Goal: Task Accomplishment & Management: Use online tool/utility

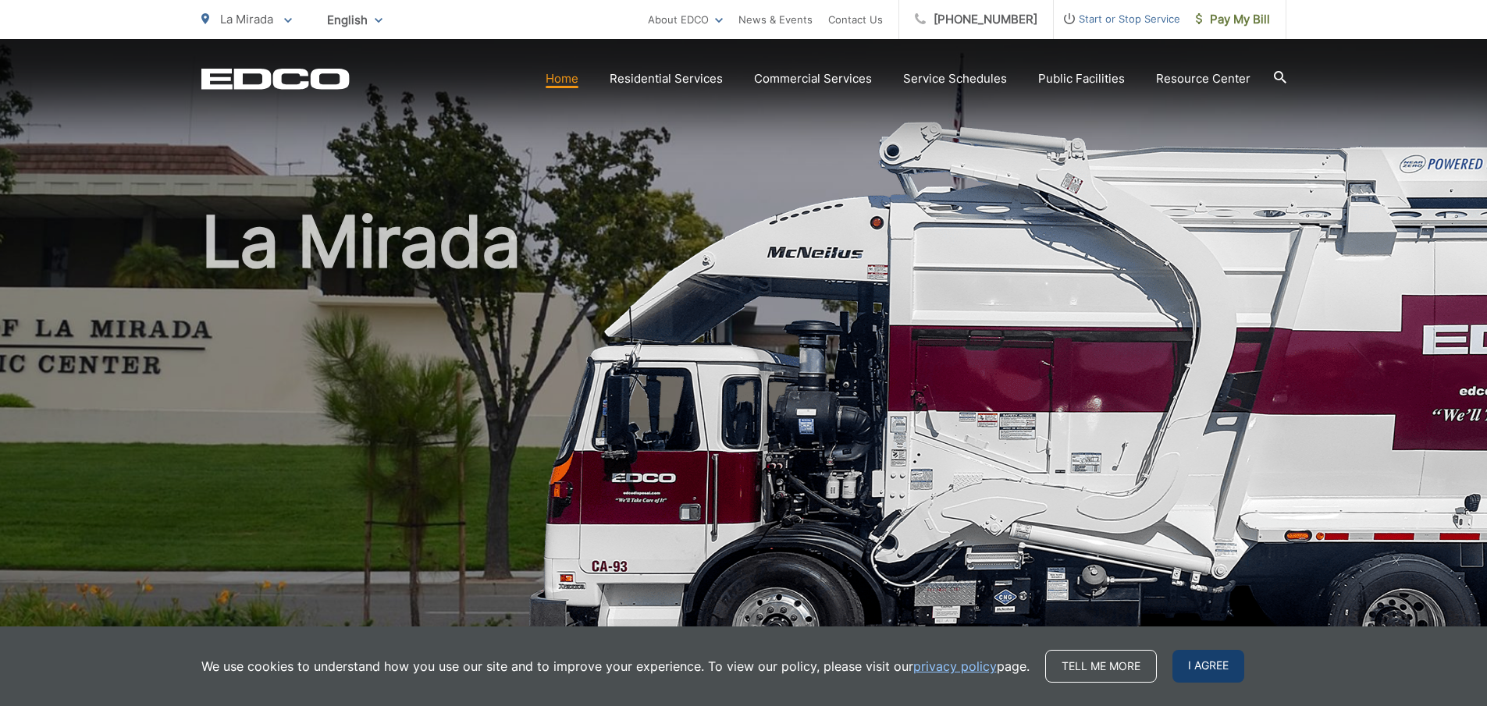
click at [1203, 667] on span "I agree" at bounding box center [1208, 666] width 72 height 33
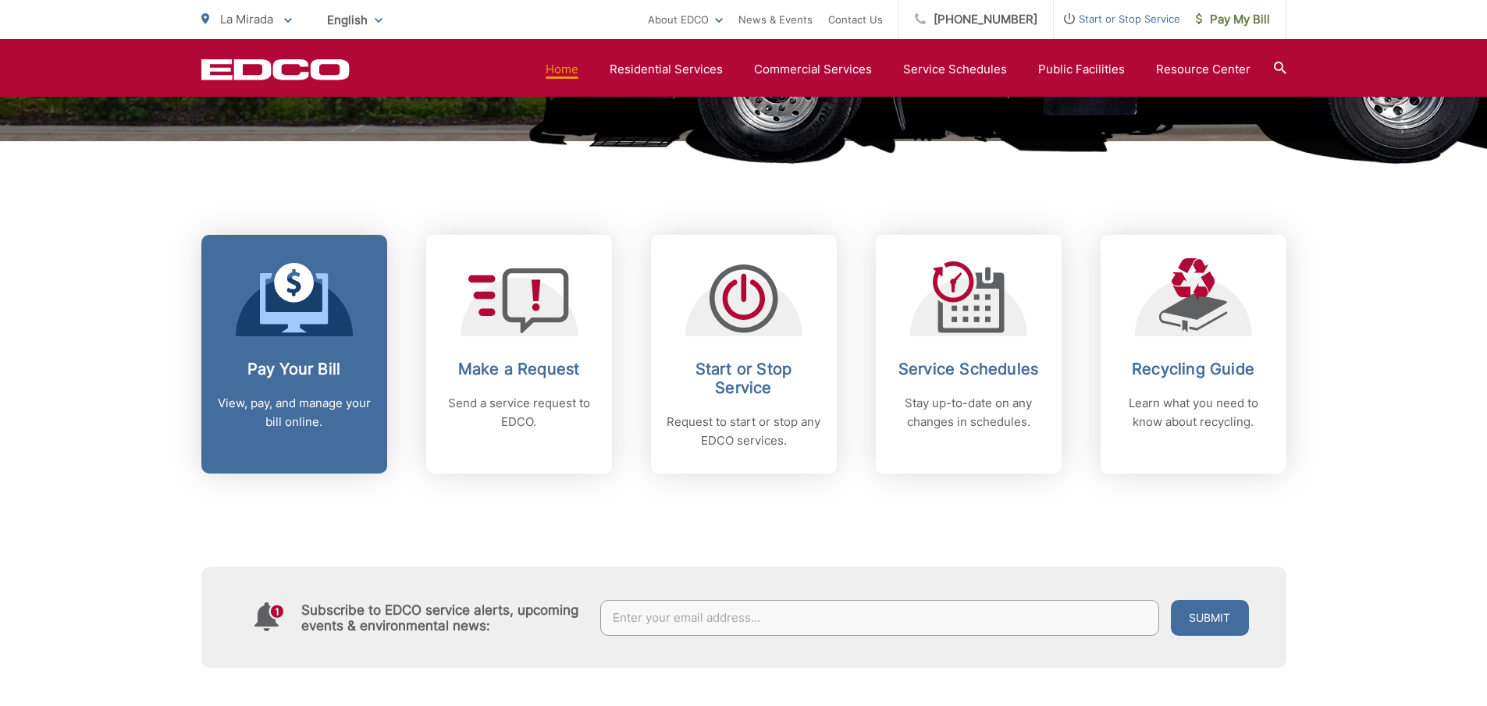
scroll to position [543, 0]
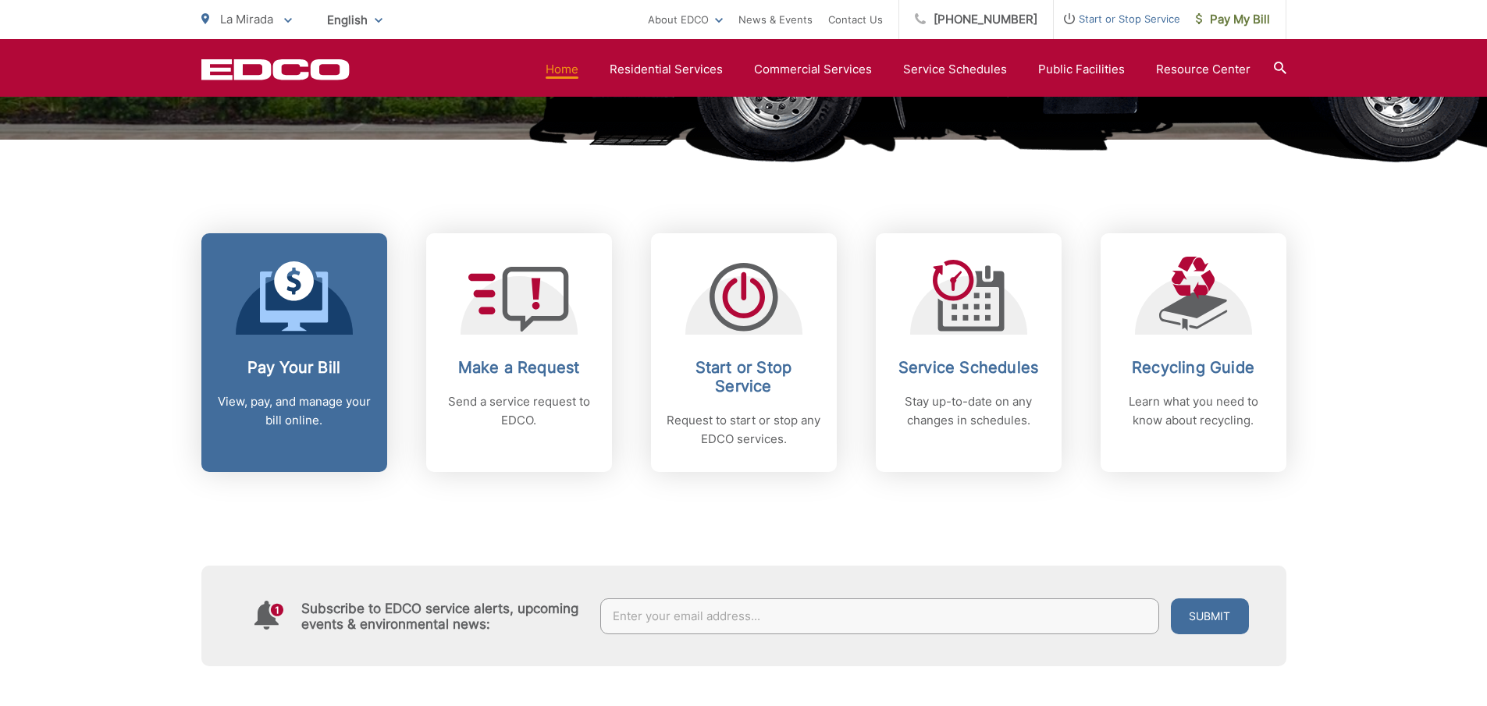
click at [291, 342] on link "Pay Your Bill View, pay, and manage your bill online." at bounding box center [294, 352] width 186 height 239
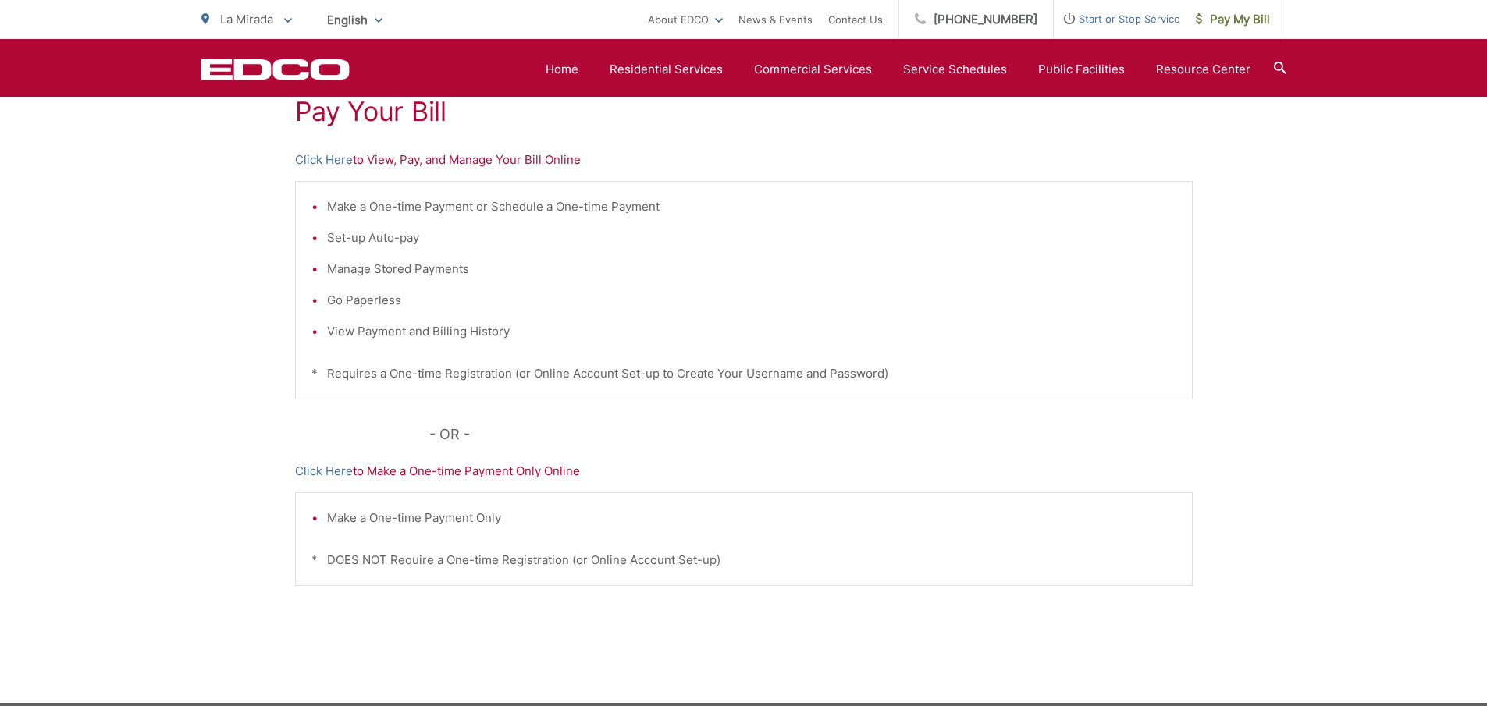
scroll to position [319, 0]
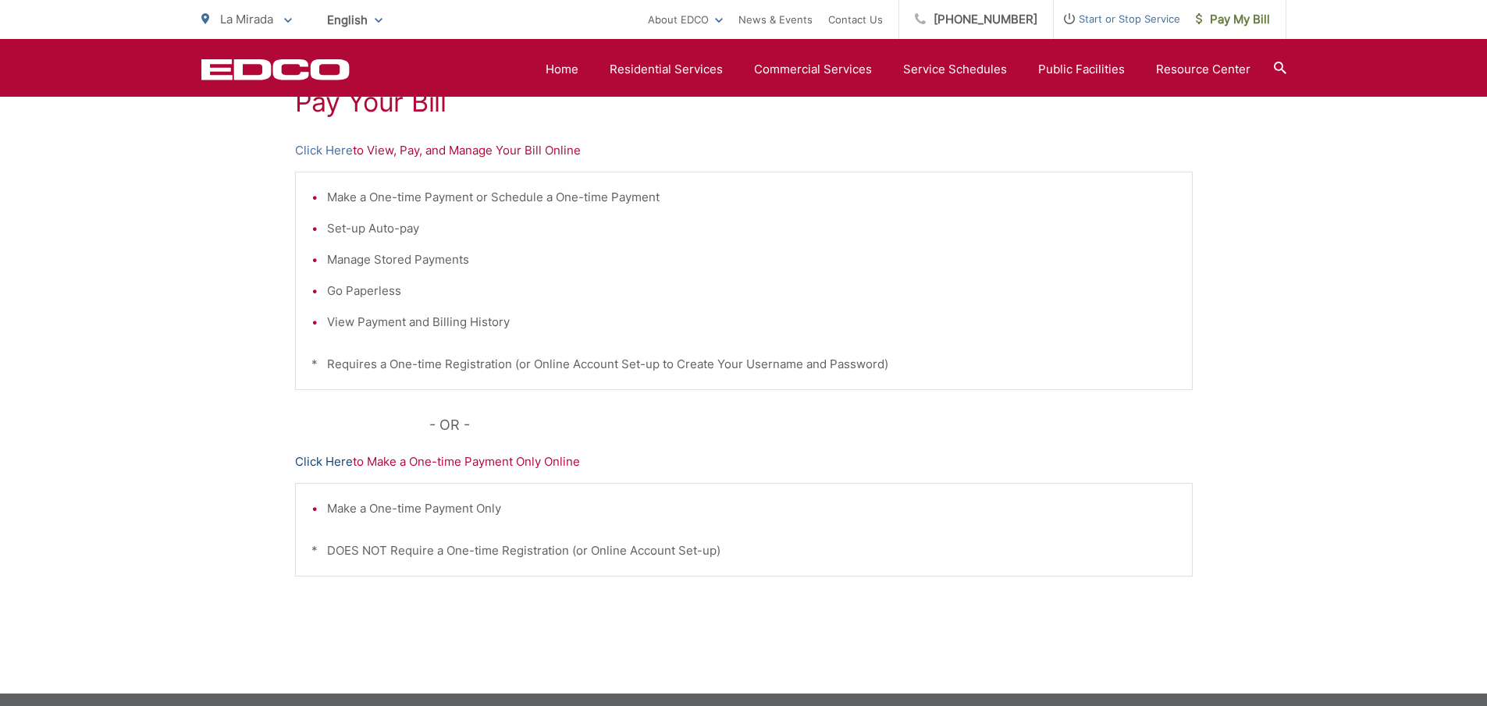
click at [321, 462] on link "Click Here" at bounding box center [324, 462] width 58 height 19
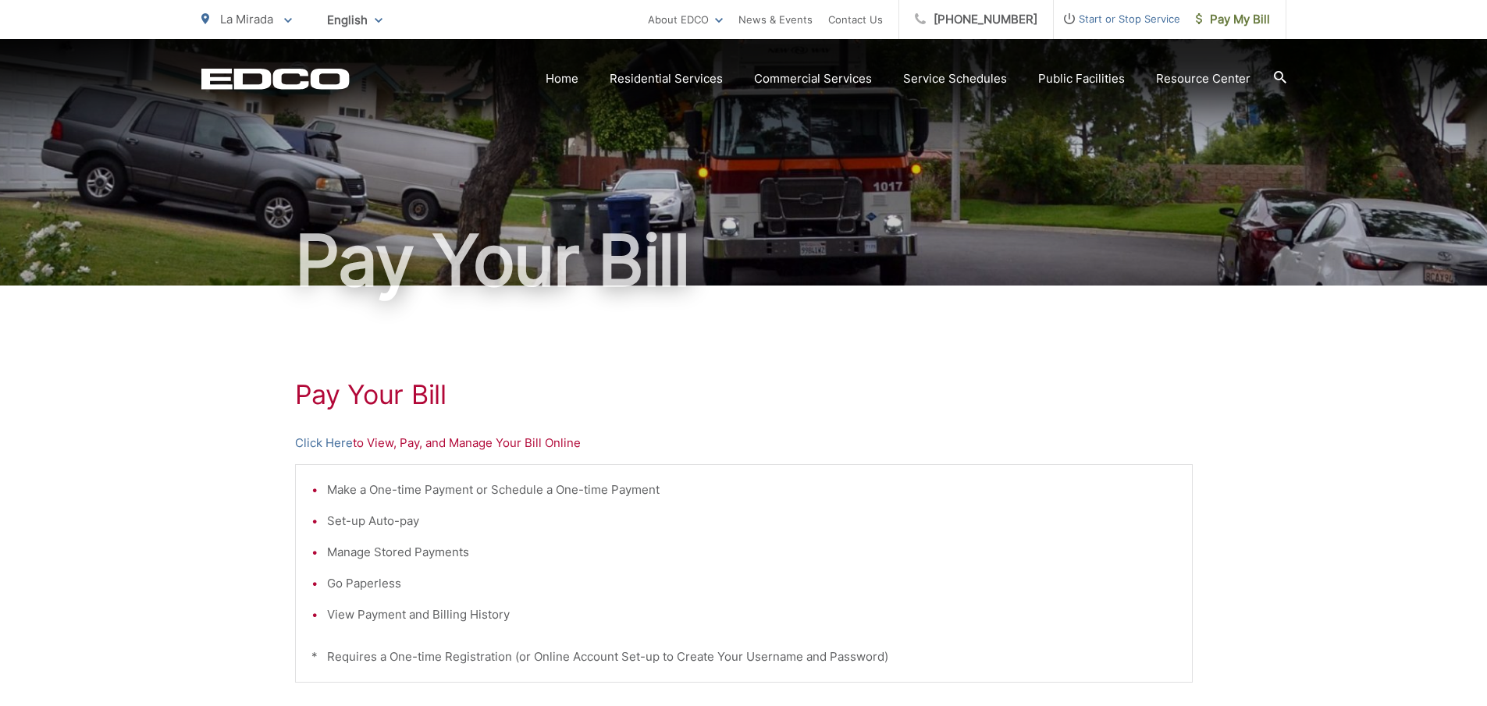
scroll to position [0, 0]
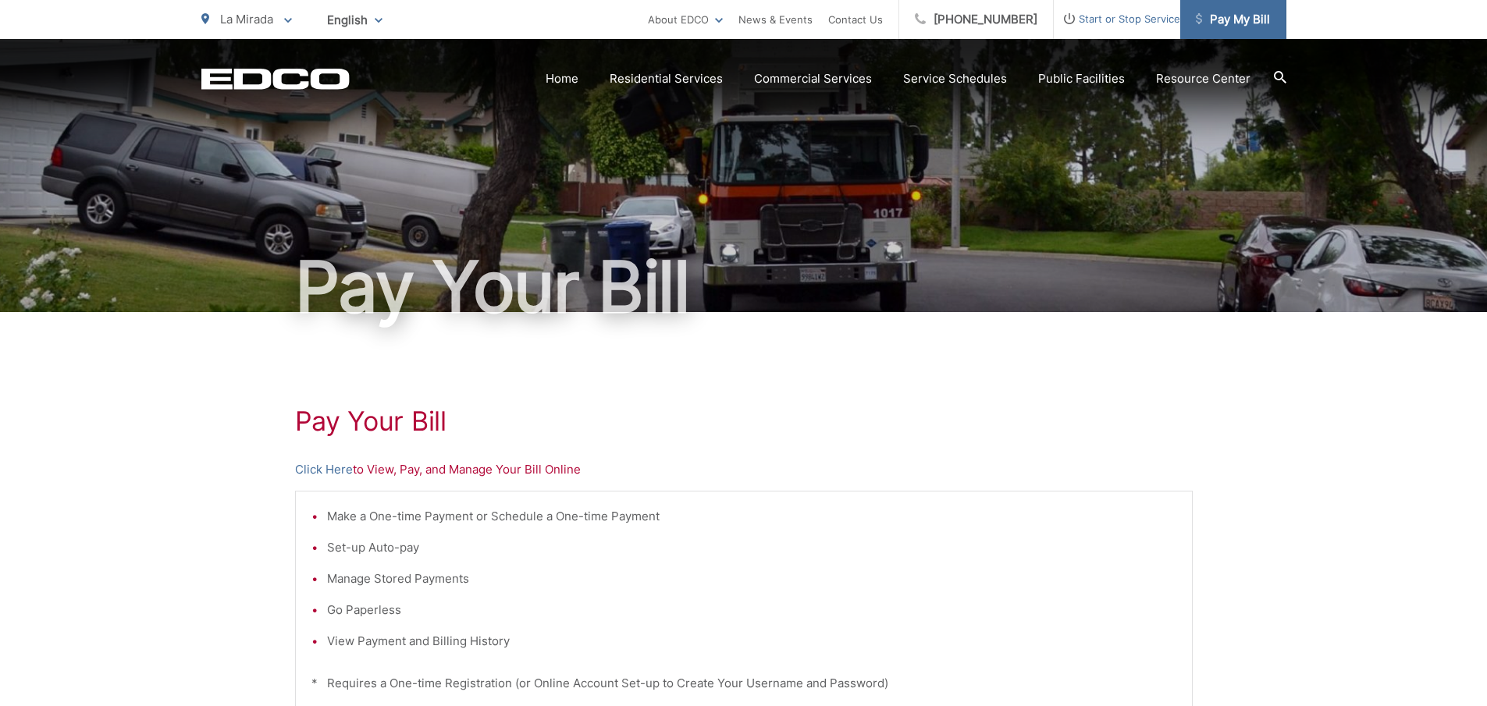
click at [1245, 22] on span "Pay My Bill" at bounding box center [1233, 19] width 74 height 19
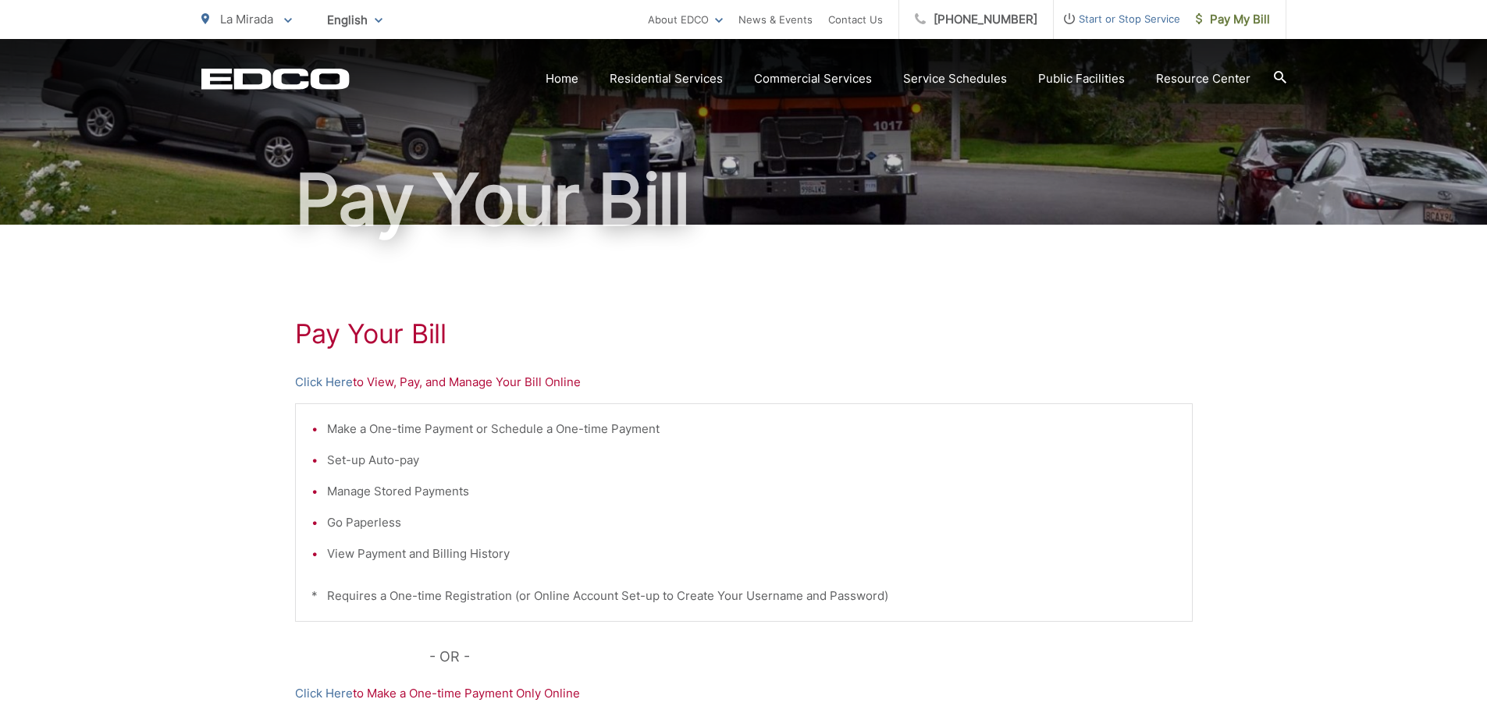
scroll to position [89, 0]
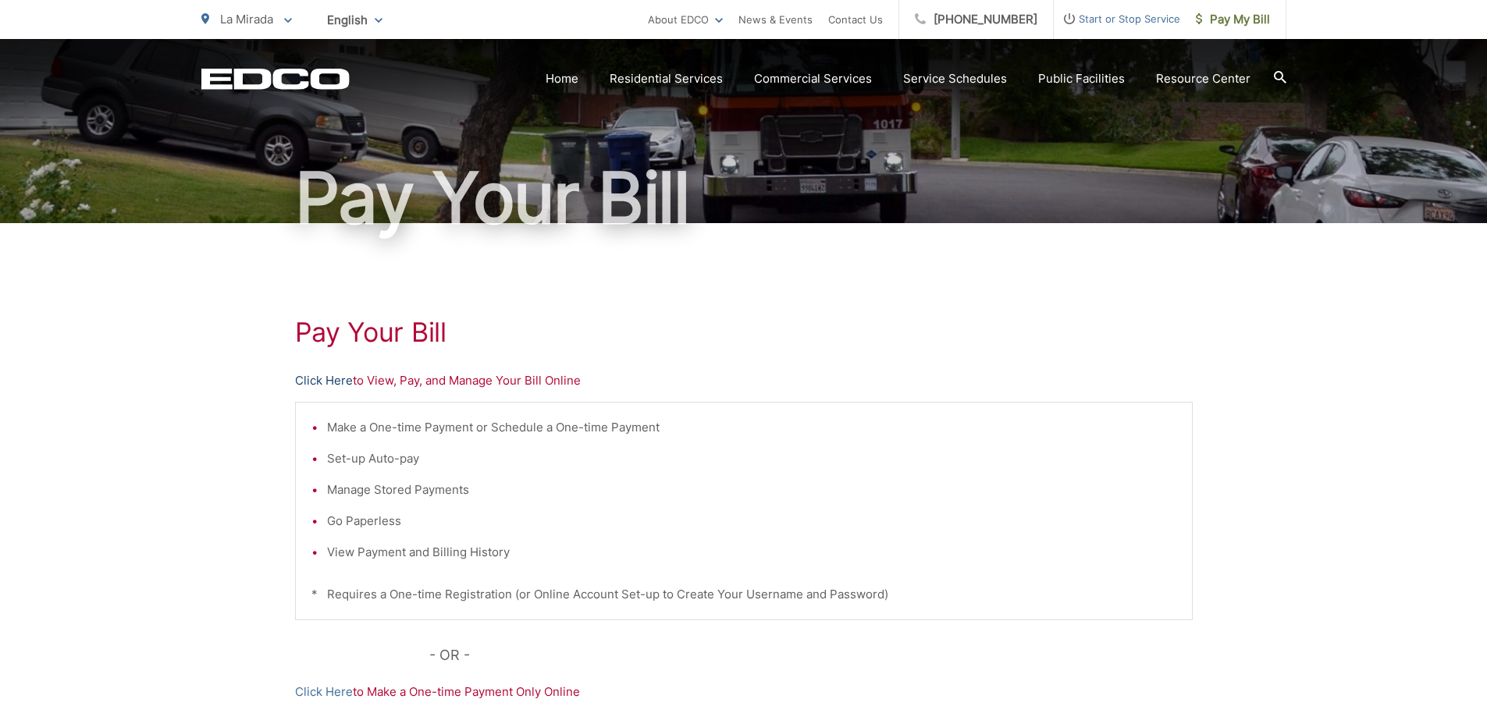
click at [322, 384] on link "Click Here" at bounding box center [324, 381] width 58 height 19
